Goal: Task Accomplishment & Management: Use online tool/utility

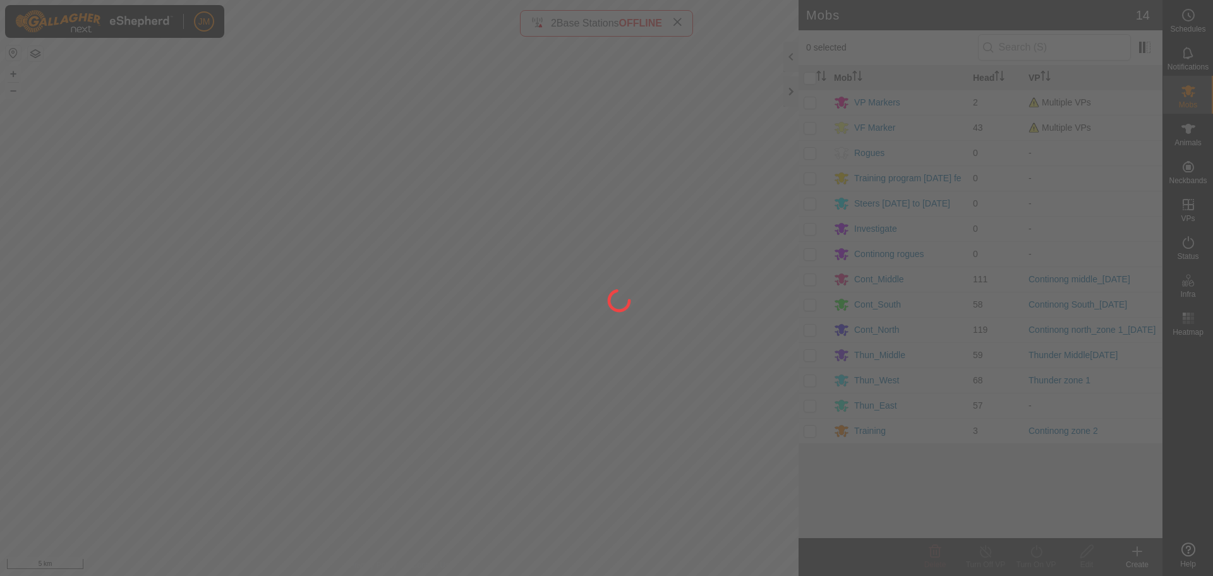
click at [12, 75] on div at bounding box center [606, 288] width 1213 height 576
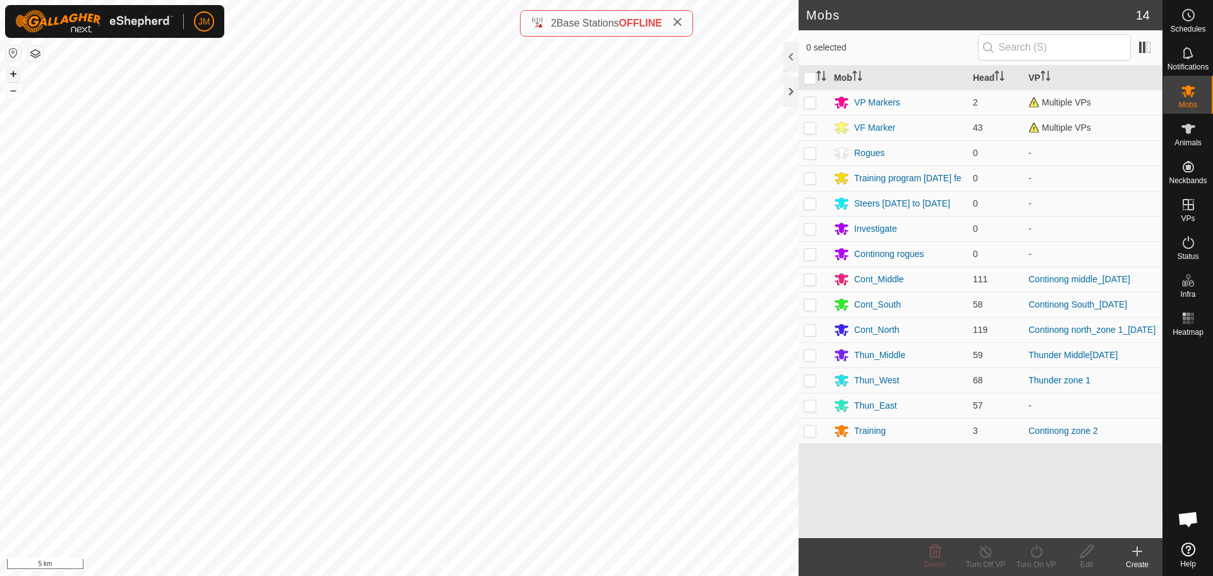
click at [15, 73] on button "+" at bounding box center [13, 73] width 15 height 15
click at [9, 80] on button "+" at bounding box center [13, 73] width 15 height 15
click at [12, 69] on button "+" at bounding box center [13, 73] width 15 height 15
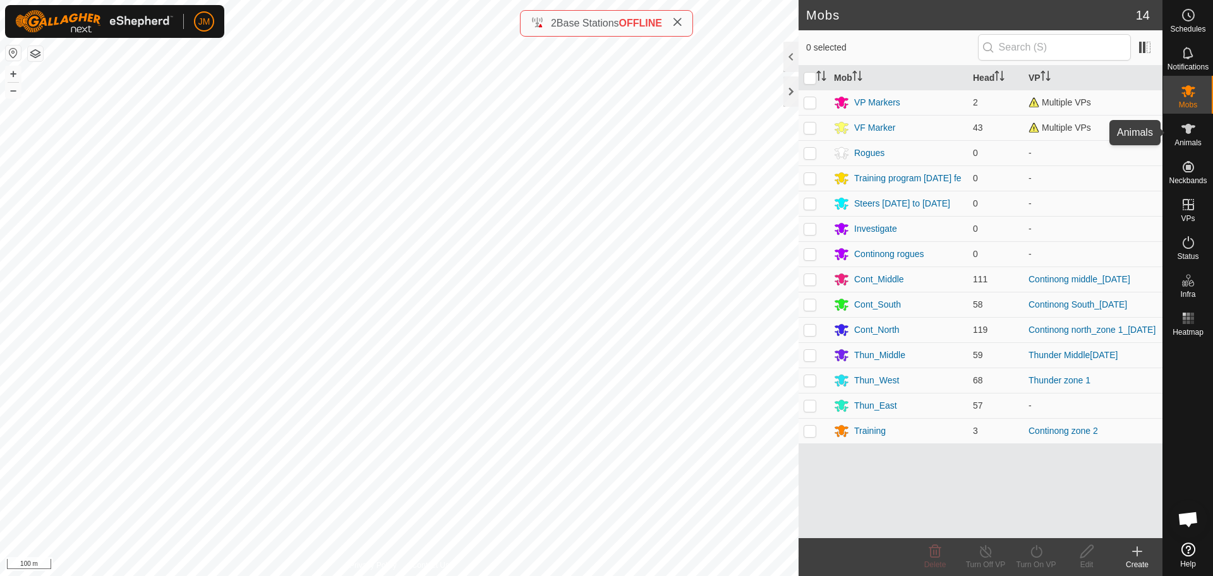
click at [1192, 135] on icon at bounding box center [1188, 128] width 15 height 15
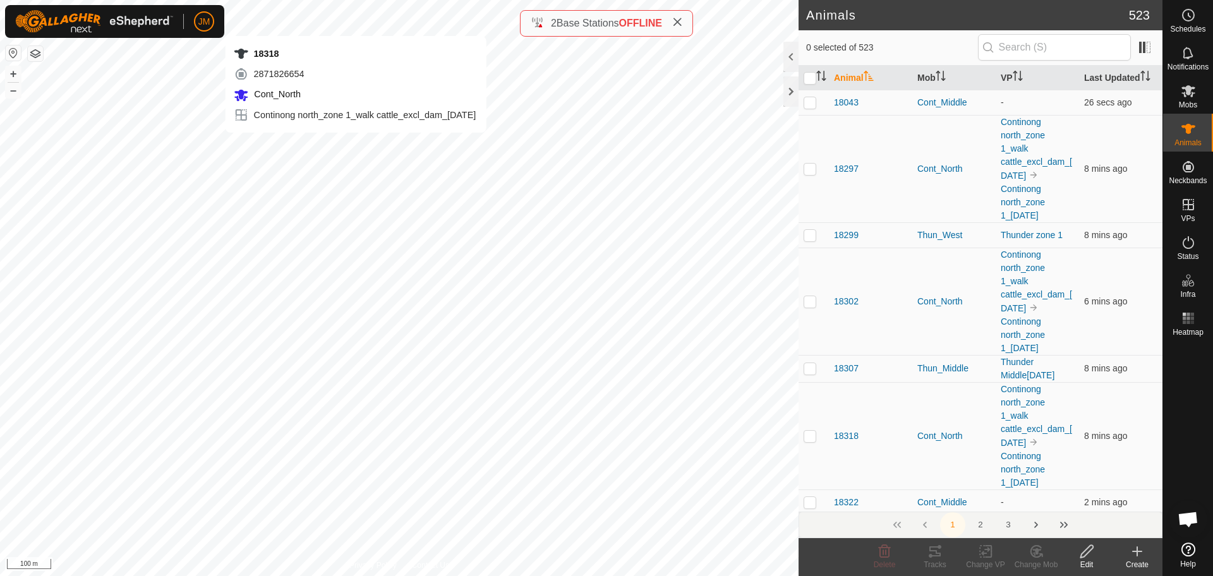
click at [356, 145] on div "18318 2871826654 Cont_North Continong north_zone 1_walk cattle_excl_dam_[DATE] …" at bounding box center [399, 288] width 799 height 576
checkbox input "true"
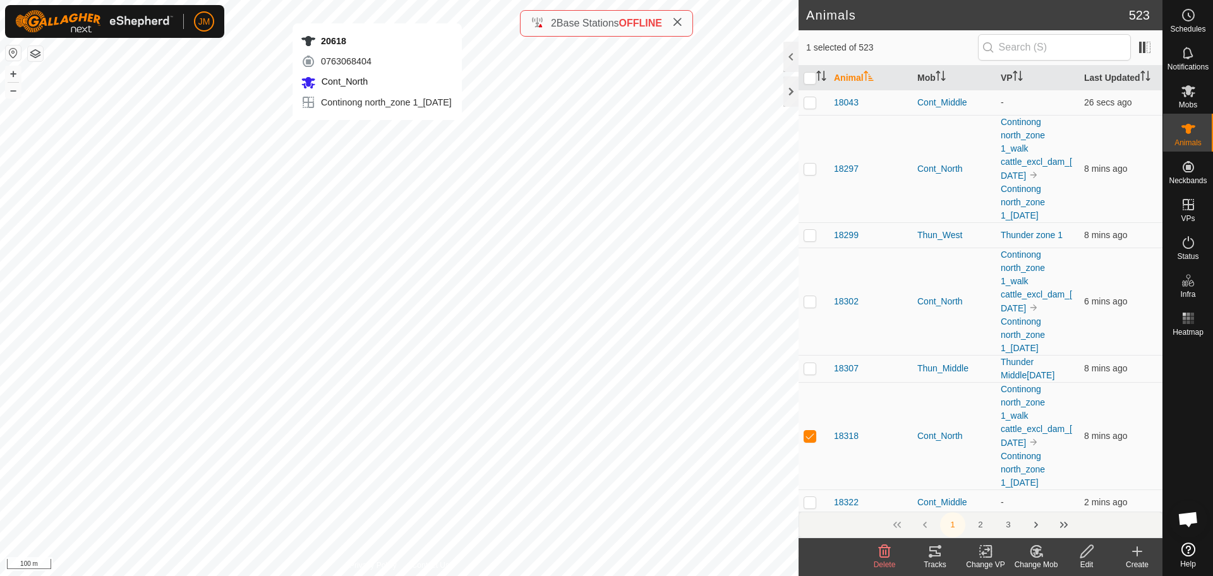
click at [377, 133] on div "20618 0763068404 Cont_North Continong north_zone 1_[DATE] + – ⇧ i 100 m" at bounding box center [399, 288] width 799 height 576
checkbox input "true"
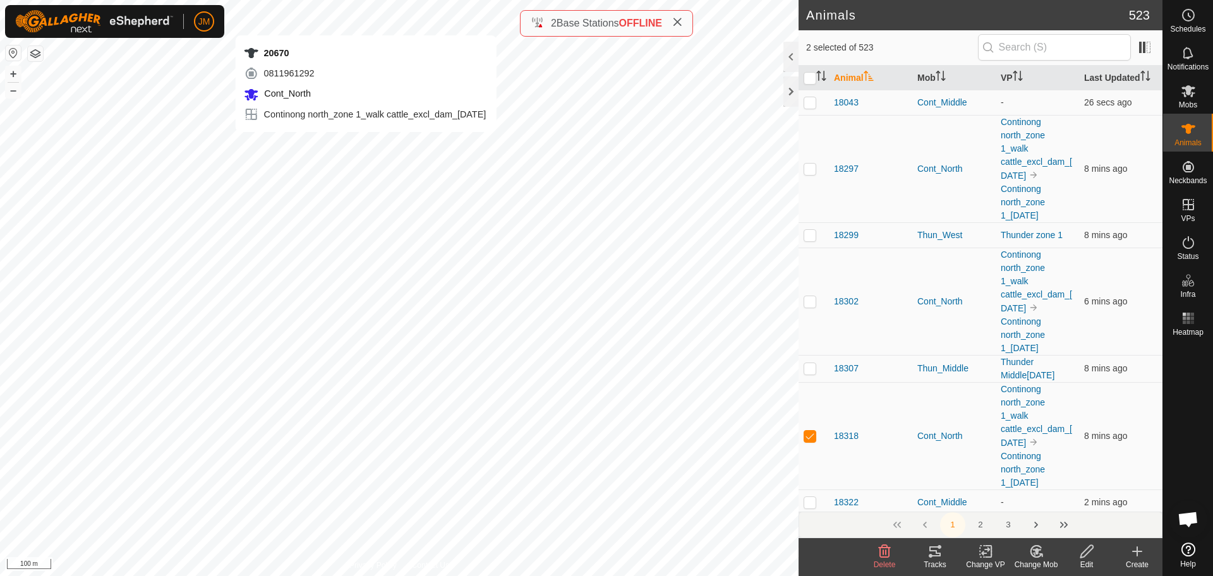
click at [366, 144] on div "20670 0811961292 Cont_North Continong north_zone 1_walk cattle_excl_dam_[DATE] …" at bounding box center [399, 288] width 799 height 576
checkbox input "true"
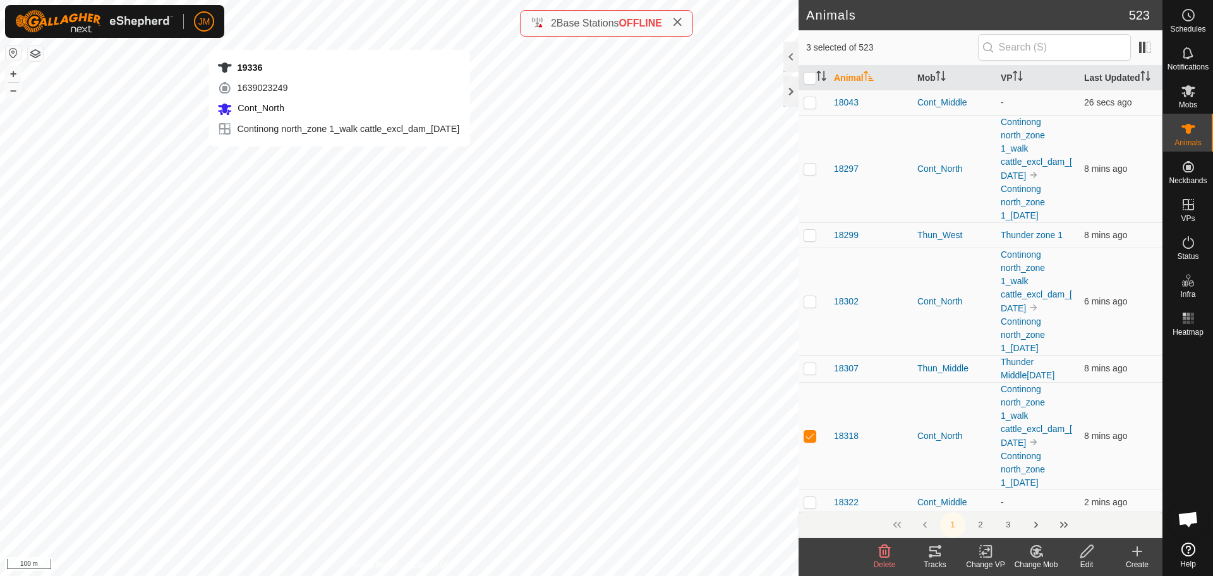
click at [337, 160] on div "19336 1639023249 Cont_North Continong north_zone 1_walk cattle_excl_dam_[DATE] …" at bounding box center [399, 288] width 799 height 576
checkbox input "true"
click at [337, 178] on div "220711 2256186136 Cont_North Continong north_zone 1_walk cattle_excl_dam_[DATE]…" at bounding box center [399, 288] width 799 height 576
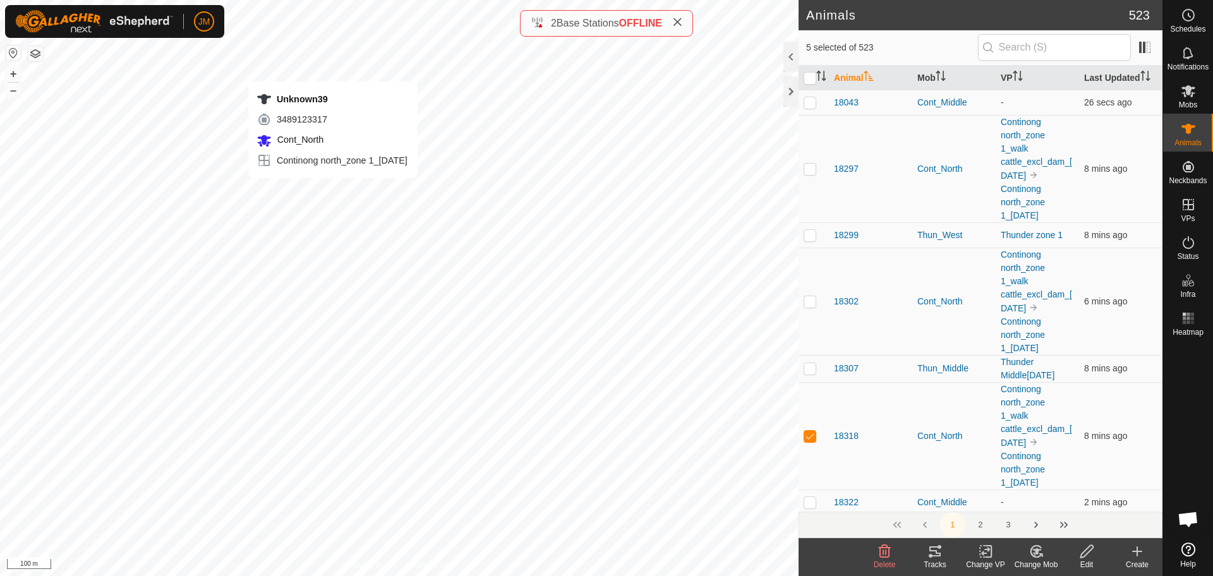
click at [333, 191] on div "Unknown39 3489123317 Cont_North Continong north_zone 1_[DATE] + – ⇧ i 100 m" at bounding box center [399, 288] width 799 height 576
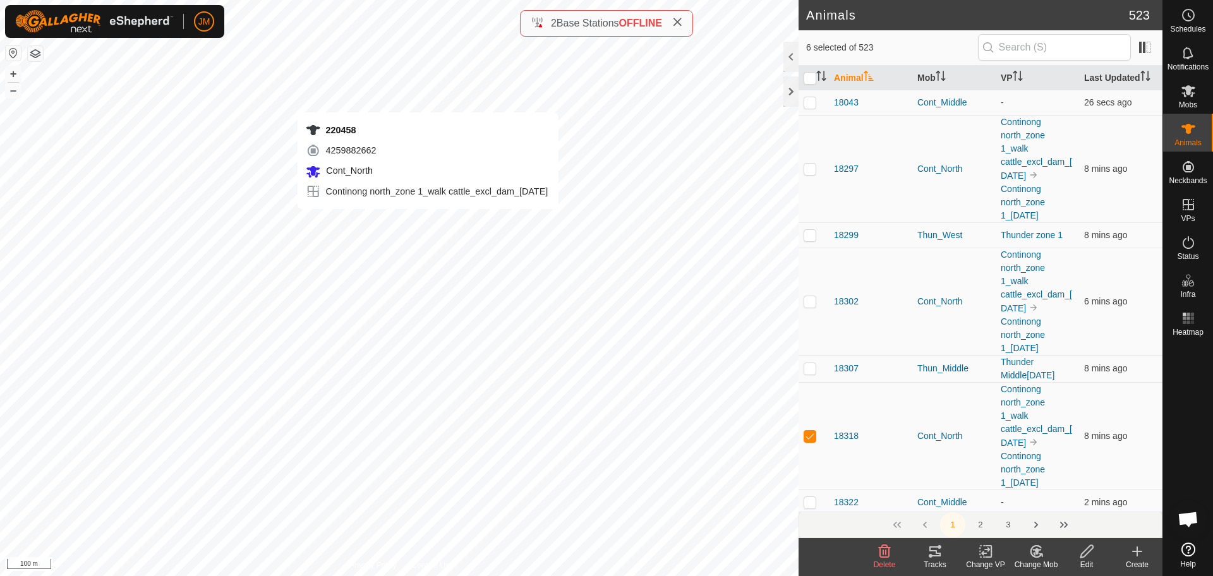
click at [428, 222] on div "220458 4259882662 Cont_North Continong north_zone 1_walk cattle_excl_dam_[DATE]…" at bounding box center [399, 288] width 799 height 576
checkbox input "true"
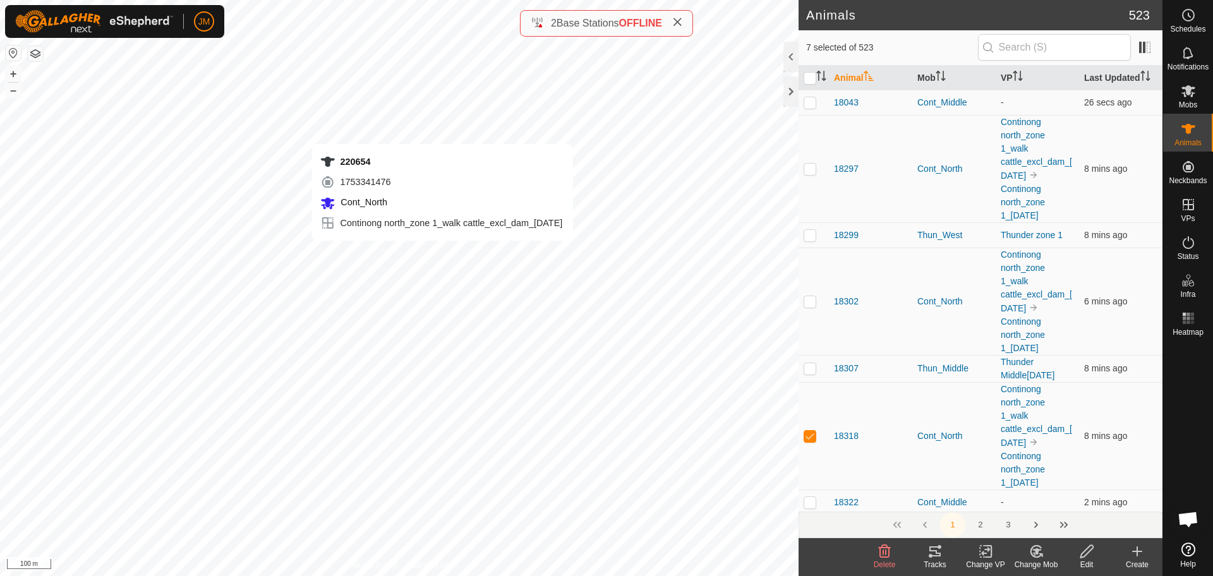
click at [444, 255] on div "220654 1753341476 Cont_North Continong north_zone 1_walk cattle_excl_dam_[DATE]…" at bounding box center [399, 288] width 799 height 576
click at [376, 252] on div "220150 2739093130 Cont_North Continong north_zone 1_walk cattle_excl_dam_[DATE]…" at bounding box center [399, 288] width 799 height 576
checkbox input "true"
click at [404, 253] on div "220849 3735515847 Cont_North Continong north_zone 1_walk cattle_excl_dam_[DATE]…" at bounding box center [399, 288] width 799 height 576
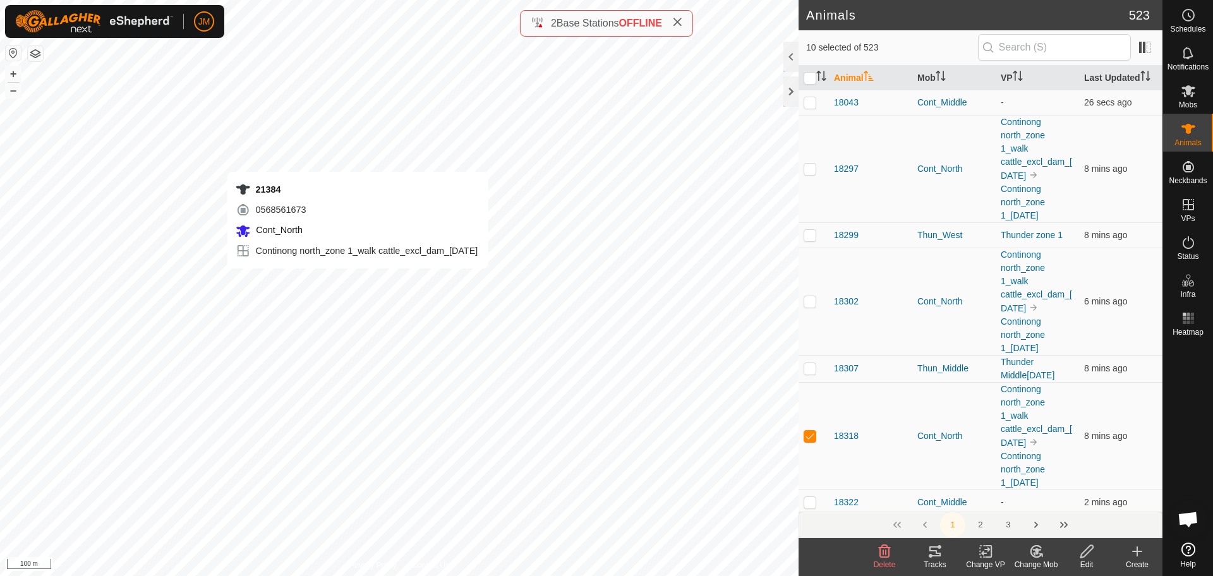
click at [358, 281] on div "21384 0568561673 Cont_North Continong north_zone 1_walk cattle_excl_dam_[DATE] …" at bounding box center [399, 288] width 799 height 576
checkbox input "true"
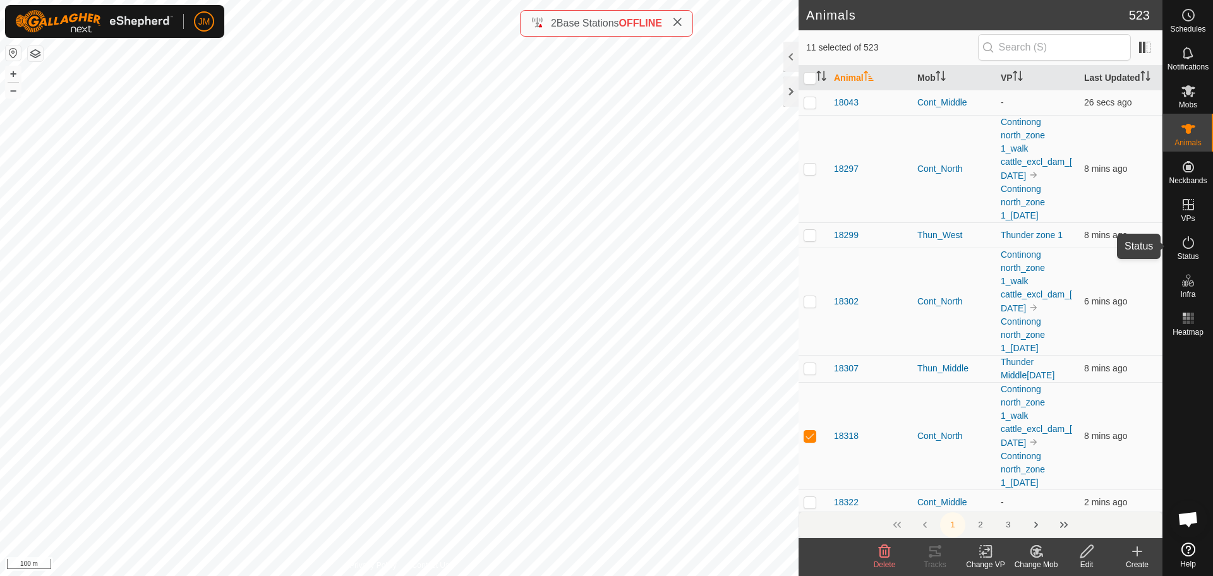
click at [1192, 246] on icon at bounding box center [1188, 242] width 11 height 13
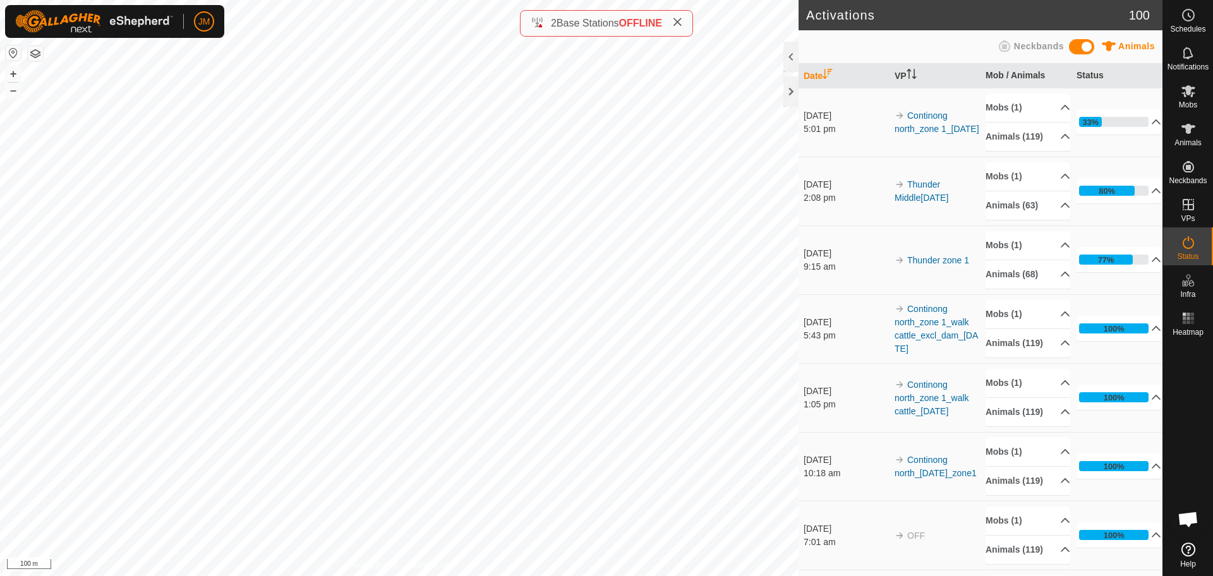
click at [1182, 250] on es-activation-svg-icon at bounding box center [1188, 243] width 23 height 20
click at [1192, 95] on icon at bounding box center [1189, 91] width 14 height 12
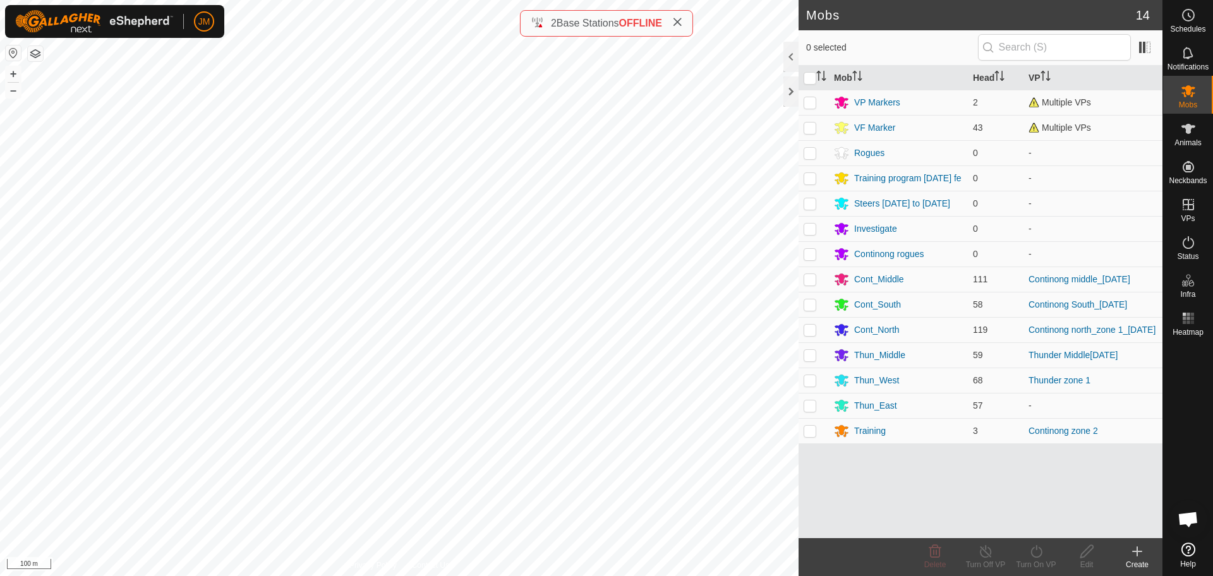
click at [1192, 95] on icon at bounding box center [1189, 91] width 14 height 12
click at [809, 335] on p-checkbox at bounding box center [810, 330] width 13 height 10
checkbox input "true"
click at [1035, 553] on icon at bounding box center [1037, 551] width 16 height 15
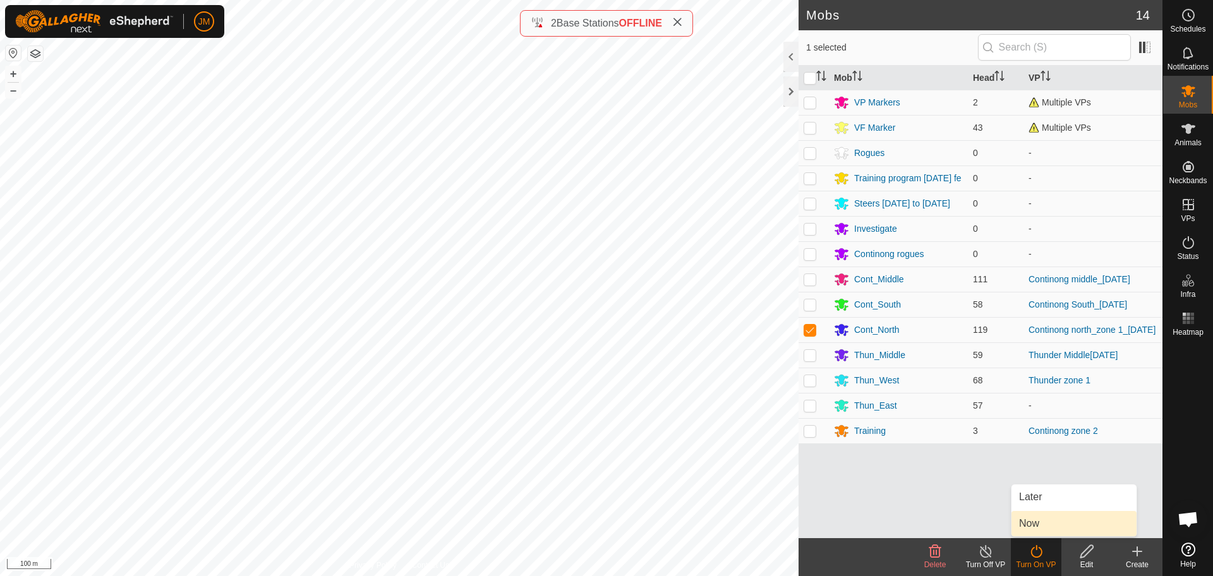
click at [1060, 518] on link "Now" at bounding box center [1074, 523] width 125 height 25
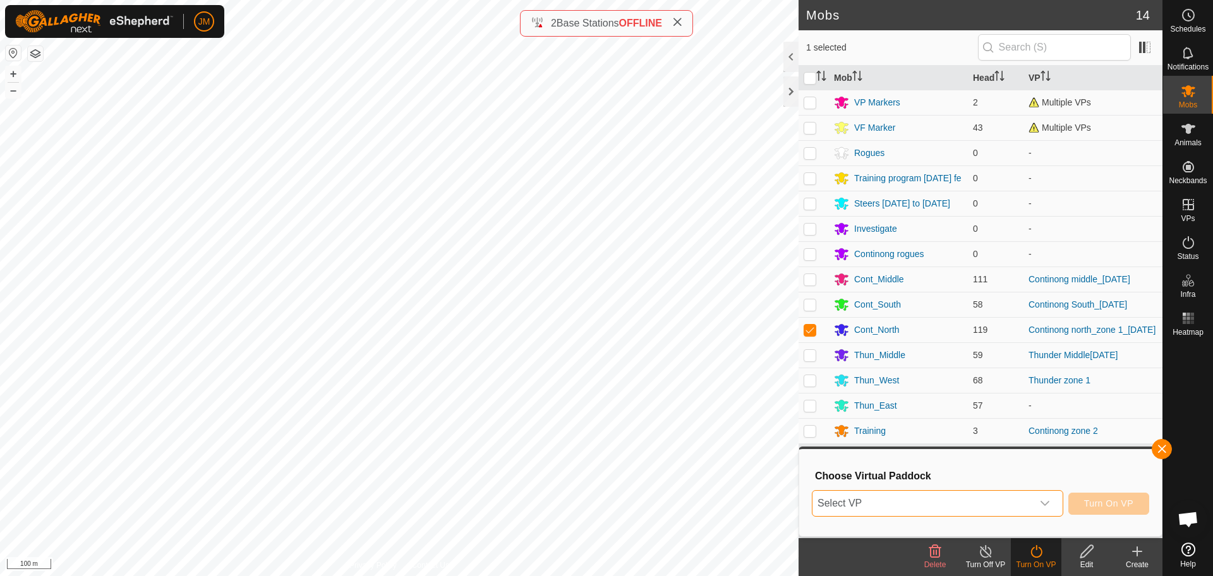
click at [866, 499] on span "Select VP" at bounding box center [923, 503] width 220 height 25
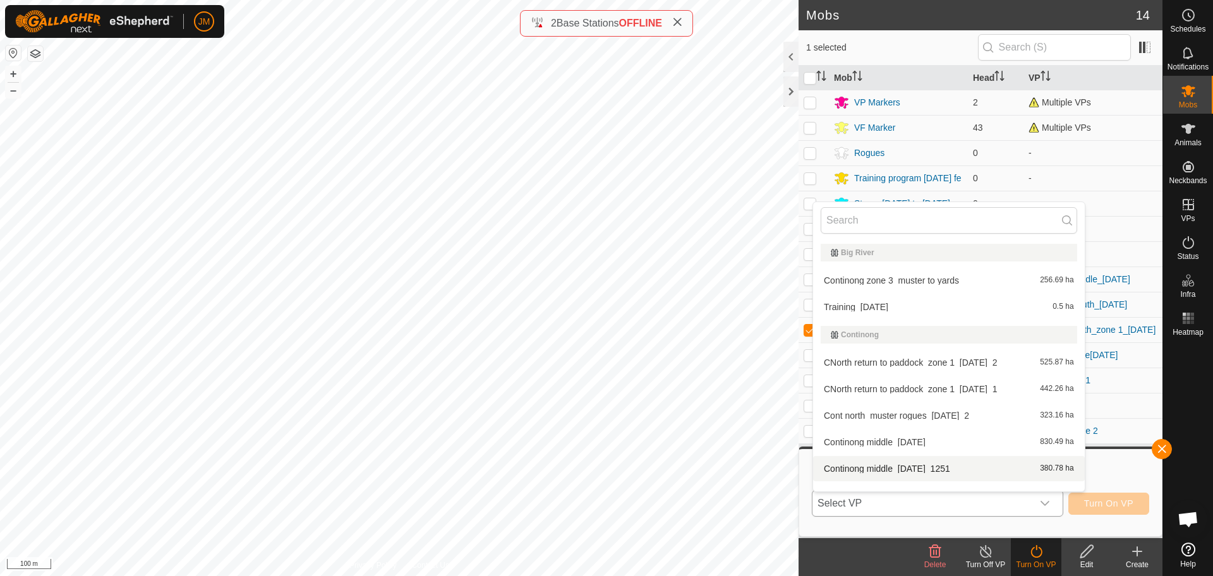
scroll to position [16, 0]
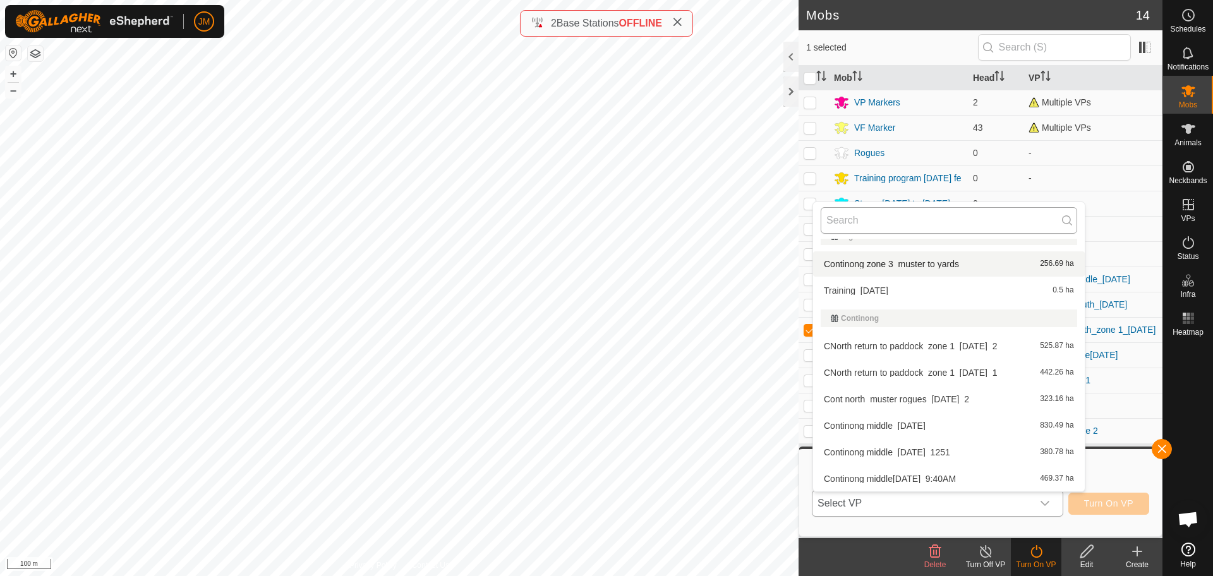
click at [854, 225] on input "text" at bounding box center [949, 220] width 257 height 27
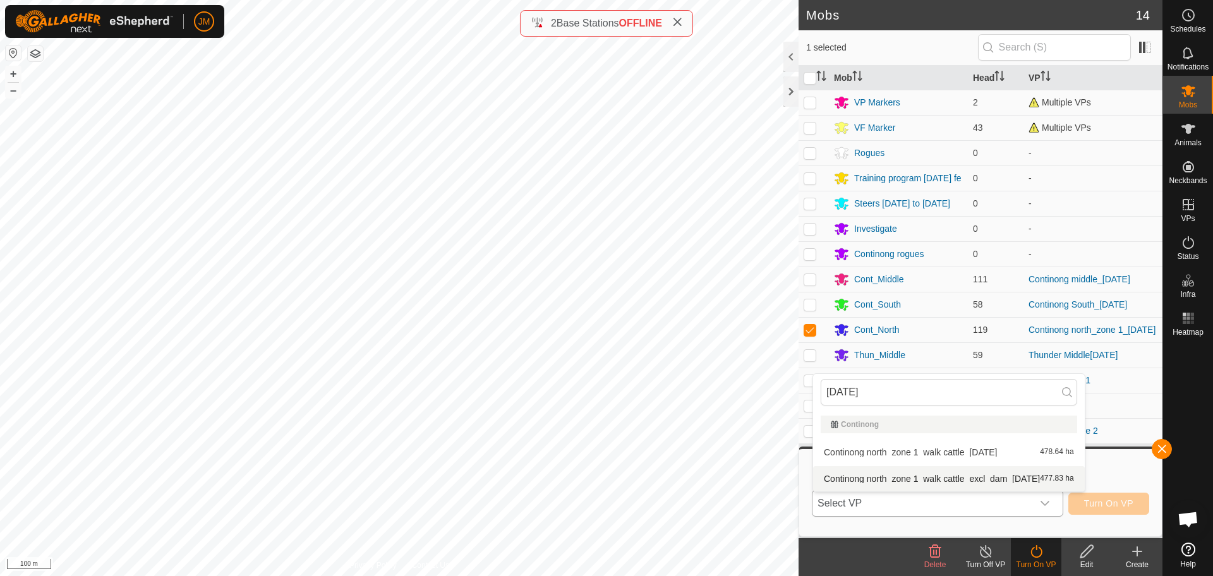
type input "[DATE]"
click at [983, 476] on li "Continong north_zone 1_walk cattle_excl_dam_[DATE] 477.83 ha" at bounding box center [949, 478] width 272 height 25
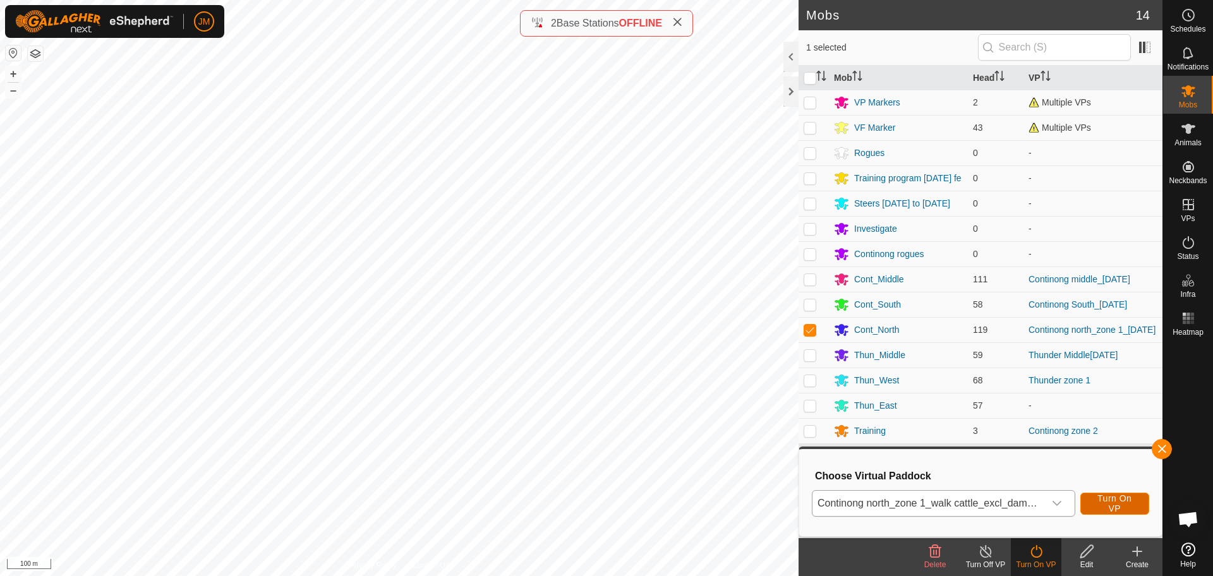
click at [1100, 497] on span "Turn On VP" at bounding box center [1114, 504] width 37 height 20
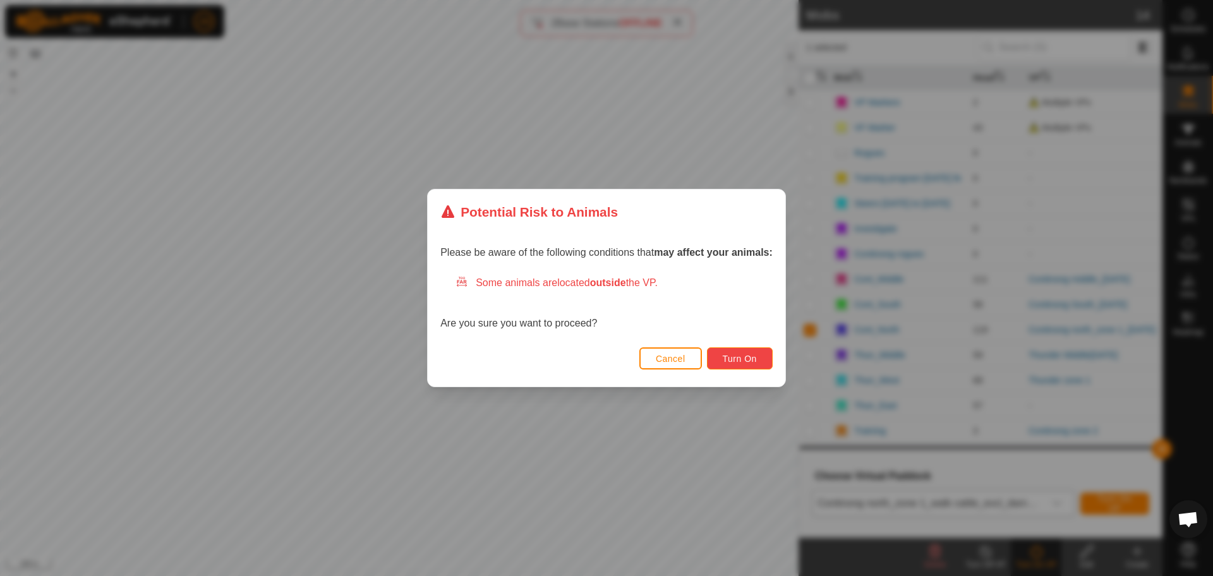
click at [745, 360] on span "Turn On" at bounding box center [740, 359] width 34 height 10
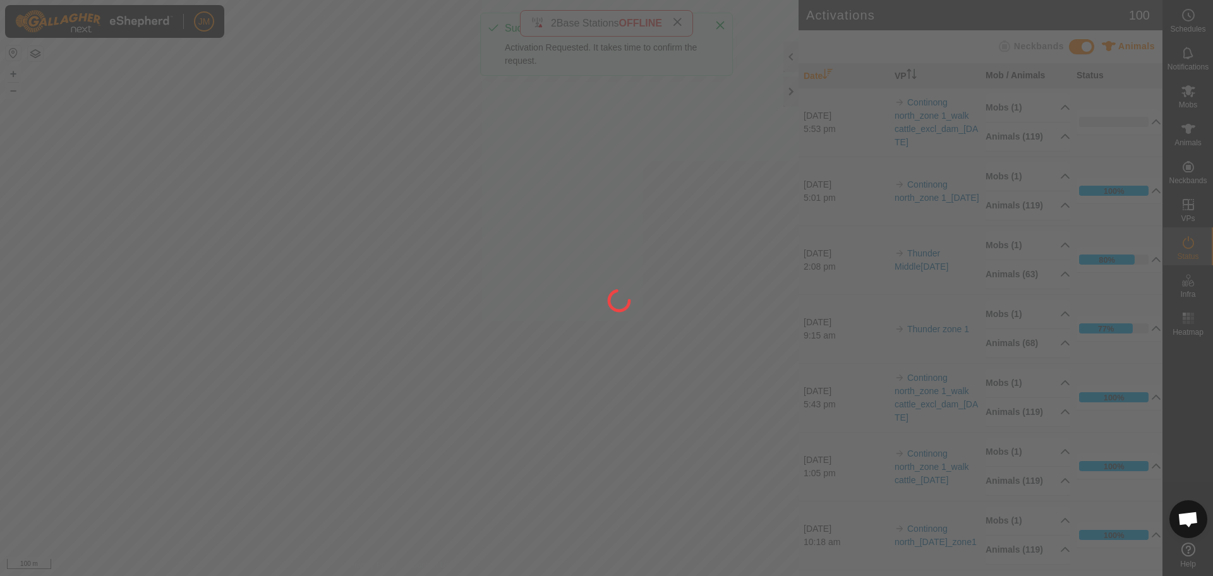
drag, startPoint x: 555, startPoint y: 115, endPoint x: 564, endPoint y: 233, distance: 118.5
click at [564, 233] on div at bounding box center [606, 288] width 1213 height 576
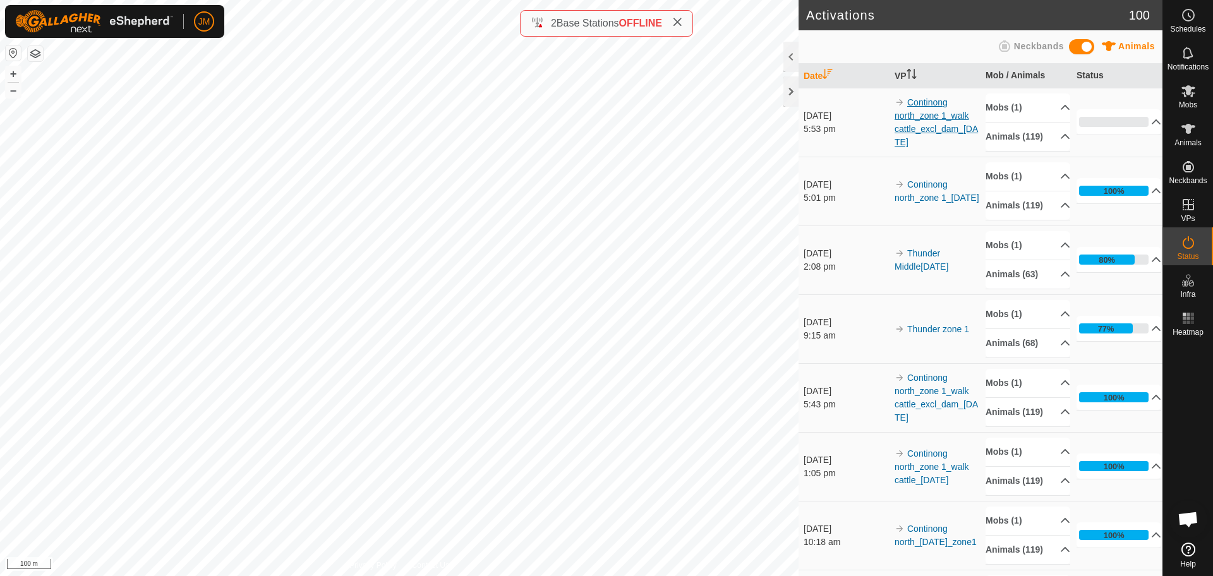
click at [924, 126] on link "Continong north_zone 1_walk cattle_excl_dam_[DATE]" at bounding box center [936, 122] width 83 height 50
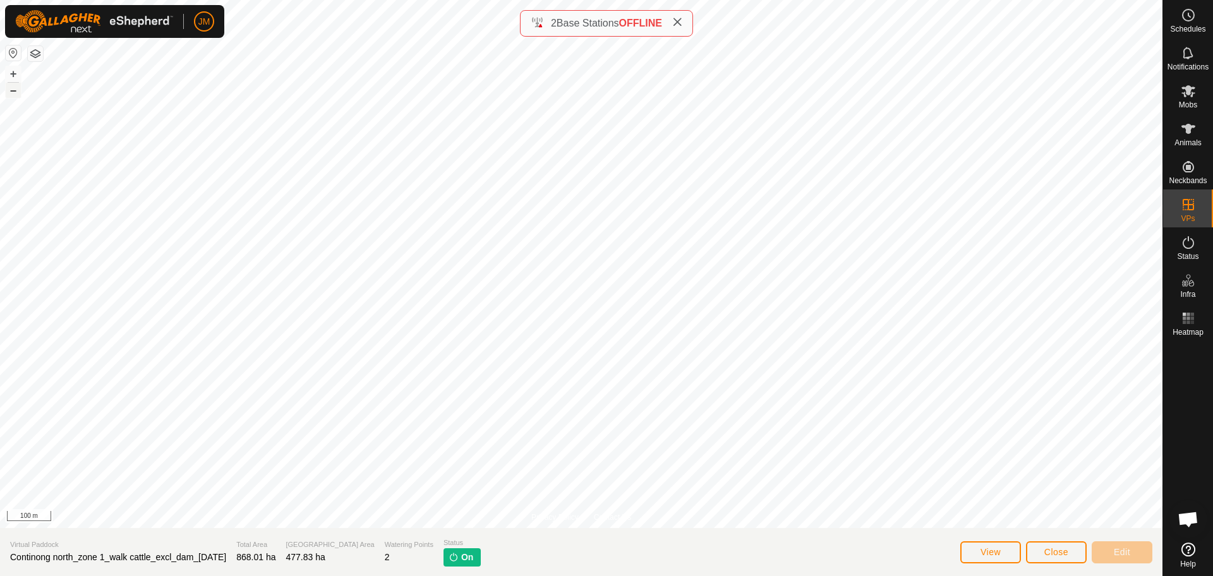
click at [20, 92] on button "–" at bounding box center [13, 90] width 15 height 15
click at [1055, 550] on span "Close" at bounding box center [1057, 552] width 24 height 10
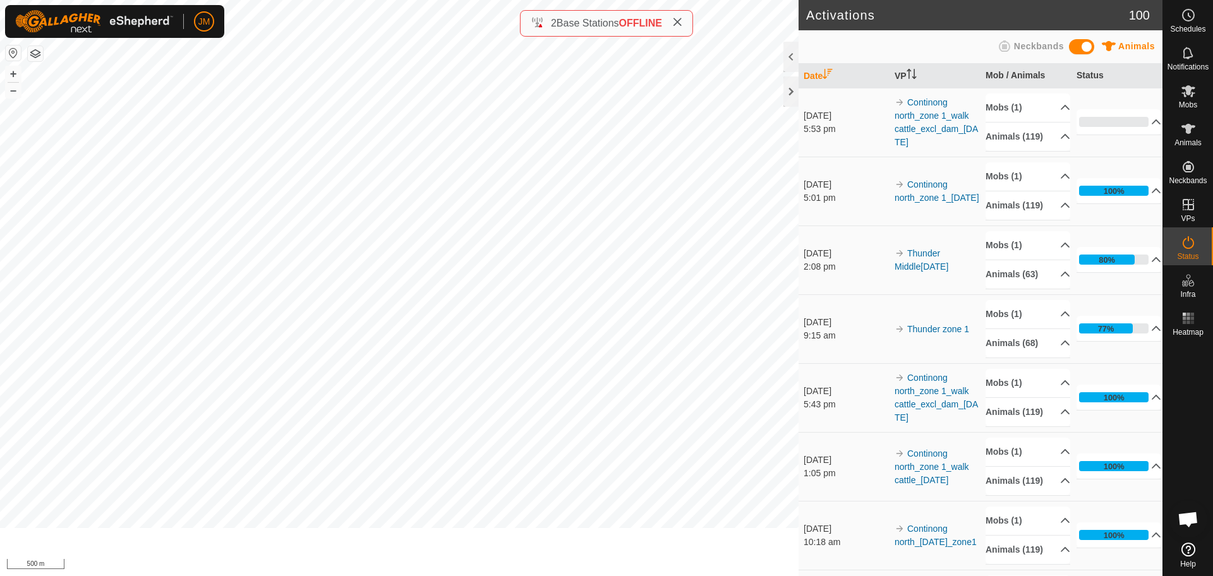
click at [1055, 501] on td "Mobs (1) Cont_North Animals (119) 19355 220864 20573 240419 220105 18508 21014 …" at bounding box center [1026, 466] width 91 height 69
click at [790, 91] on div at bounding box center [791, 91] width 15 height 30
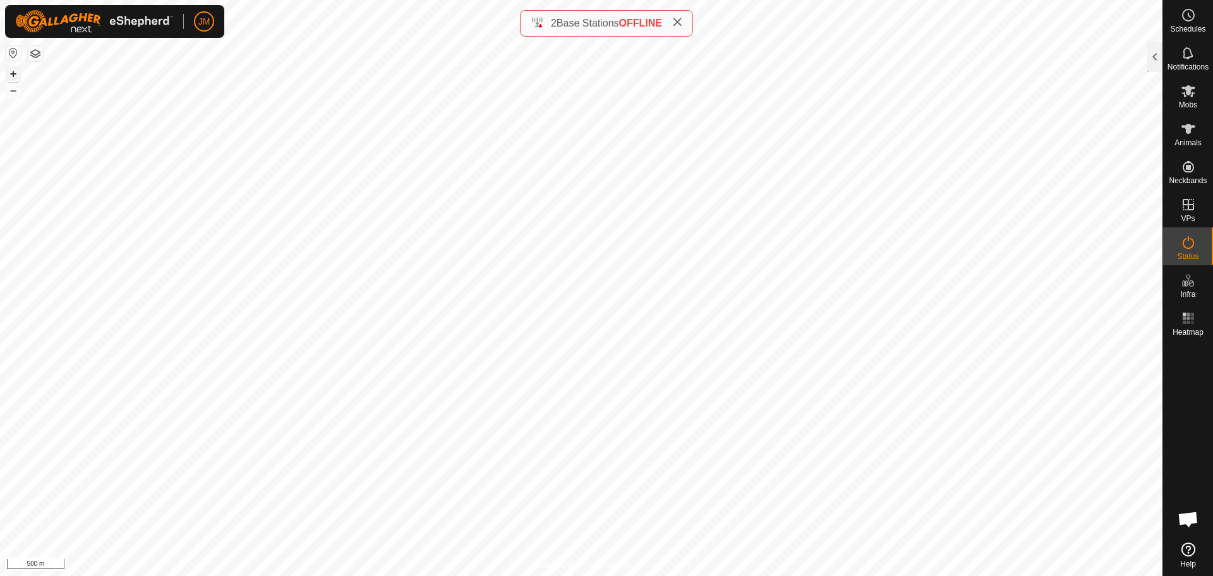
click at [8, 76] on button "+" at bounding box center [13, 73] width 15 height 15
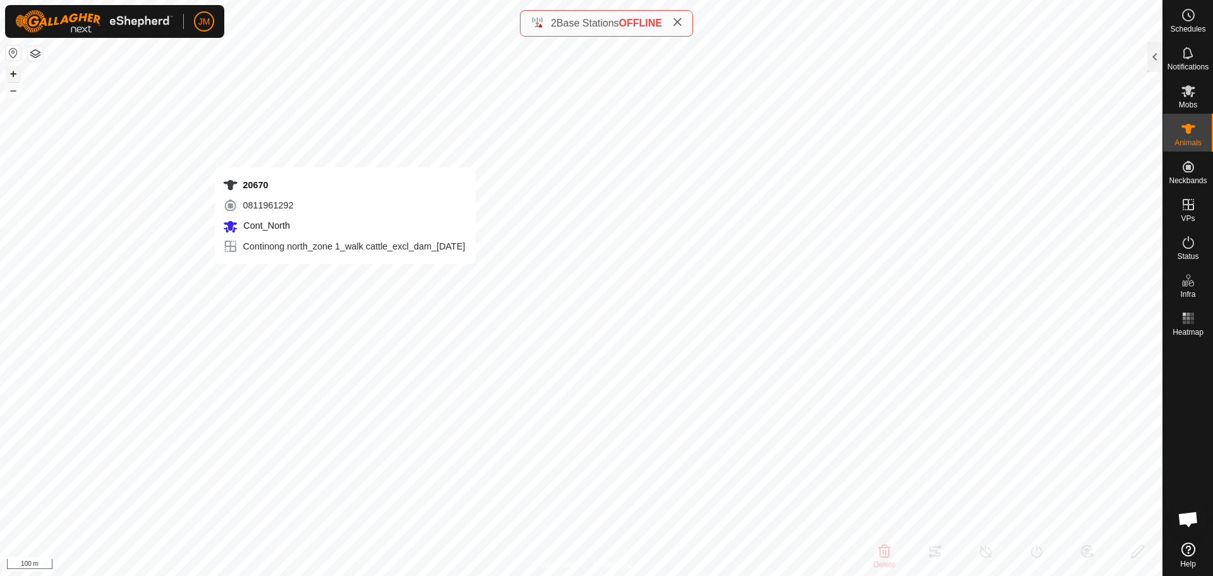
type input "20670"
type input "-"
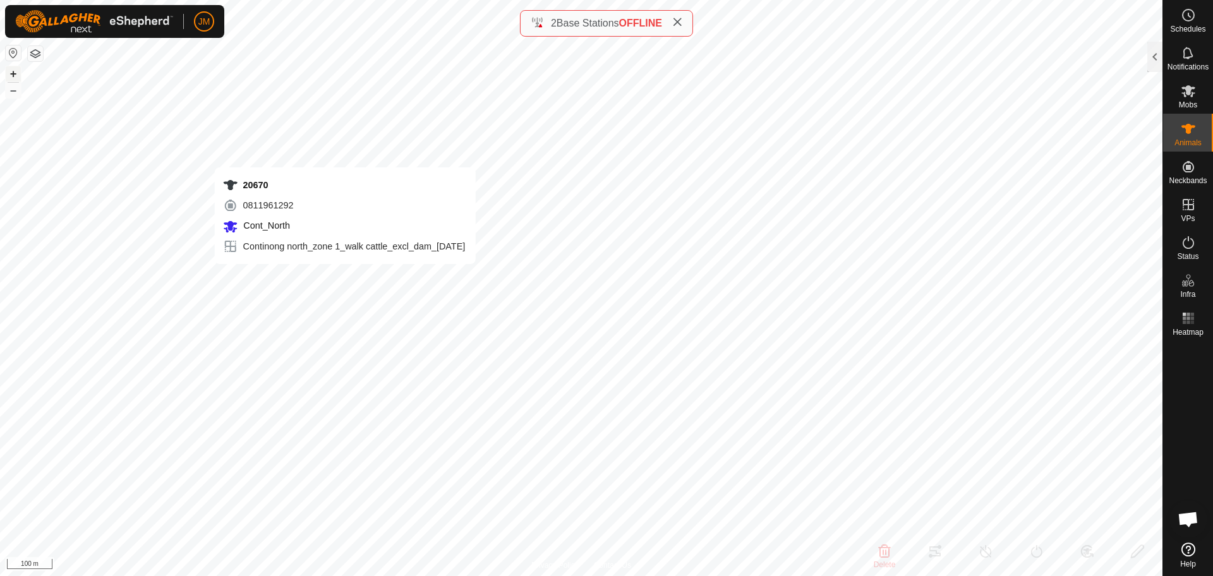
type input "-"
click at [1191, 246] on icon at bounding box center [1188, 242] width 15 height 15
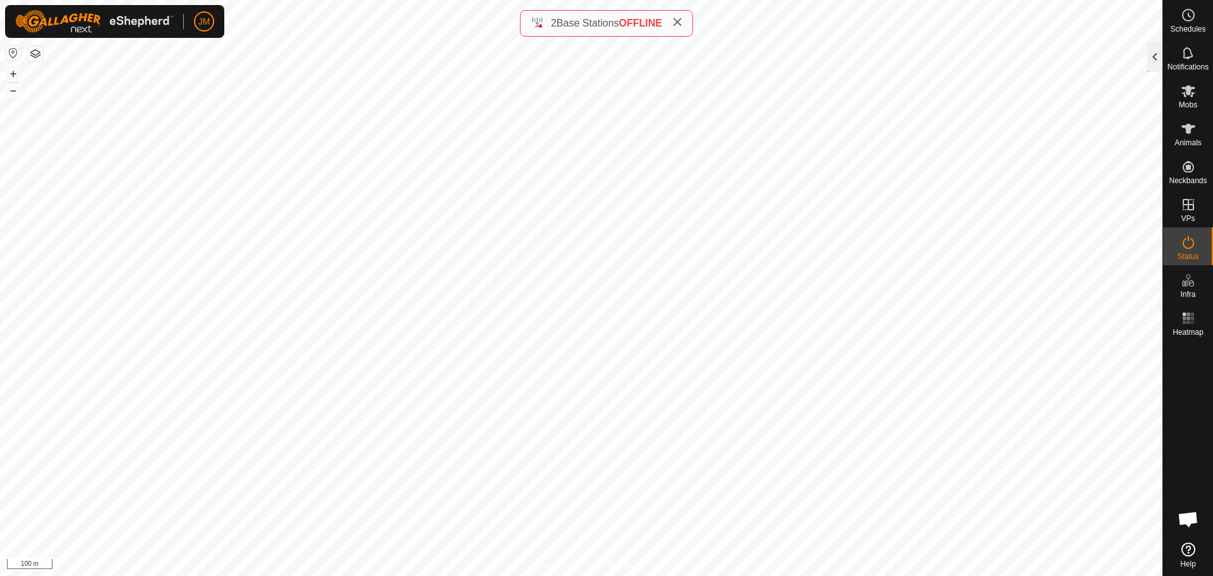
click at [1154, 61] on div at bounding box center [1155, 57] width 15 height 30
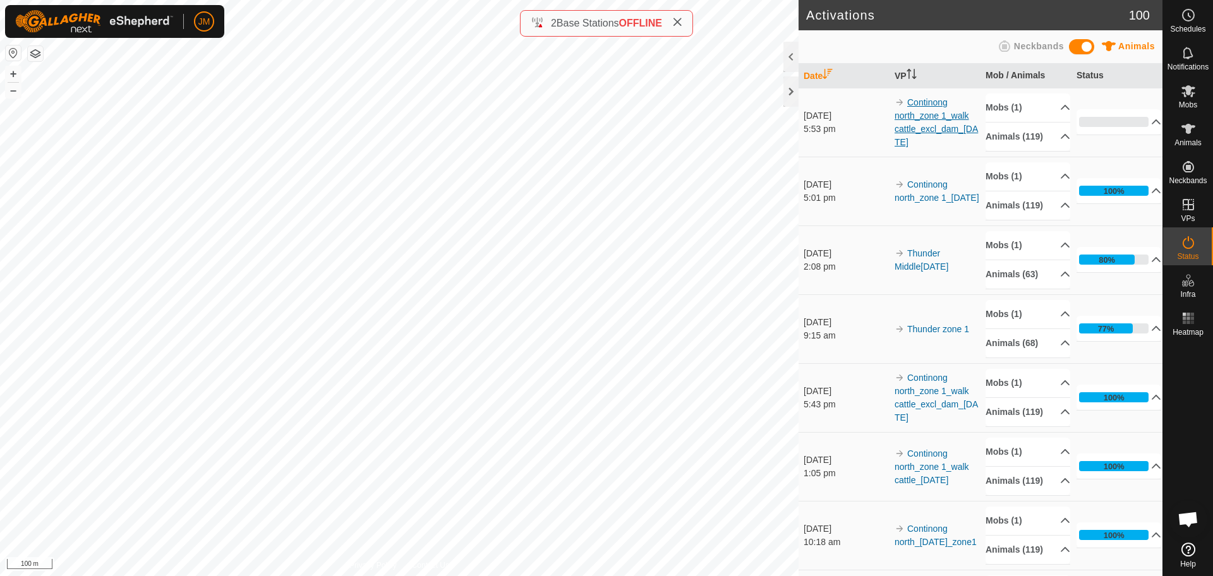
click at [921, 134] on link "Continong north_zone 1_walk cattle_excl_dam_[DATE]" at bounding box center [936, 122] width 83 height 50
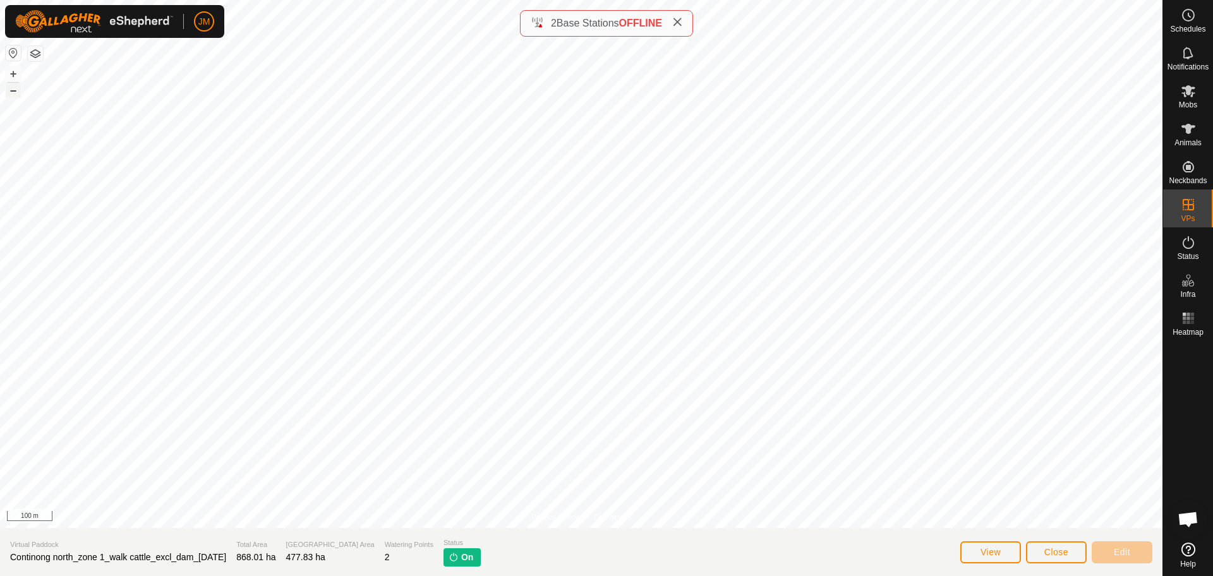
click at [10, 90] on button "–" at bounding box center [13, 90] width 15 height 15
